Goal: Information Seeking & Learning: Learn about a topic

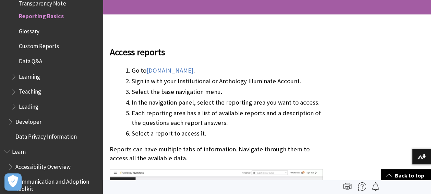
scroll to position [87, 0]
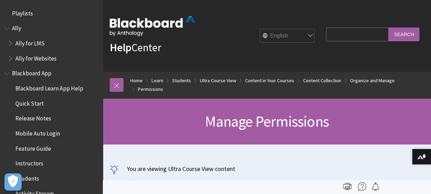
click at [221, 42] on div "English عربية Català Cymraeg Deutsch Español Suomi Français עברית Italiano 日本語 …" at bounding box center [257, 35] width 123 height 19
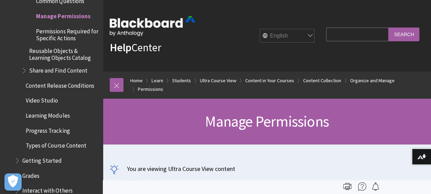
click at [329, 33] on input "Search Query" at bounding box center [357, 33] width 62 height 13
click at [359, 36] on input "reporting" at bounding box center [357, 33] width 62 height 13
type input "reporting basics"
click at [389, 27] on input "Search" at bounding box center [404, 33] width 31 height 13
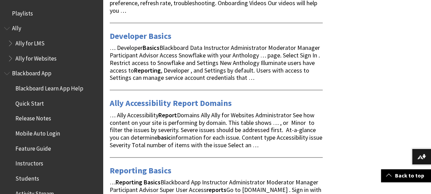
scroll to position [392, 0]
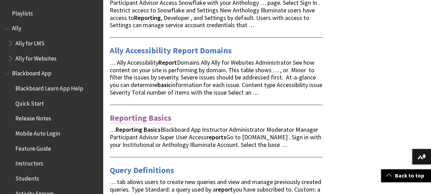
click at [143, 115] on link "Reporting Basics" at bounding box center [141, 117] width 62 height 11
